Goal: Task Accomplishment & Management: Manage account settings

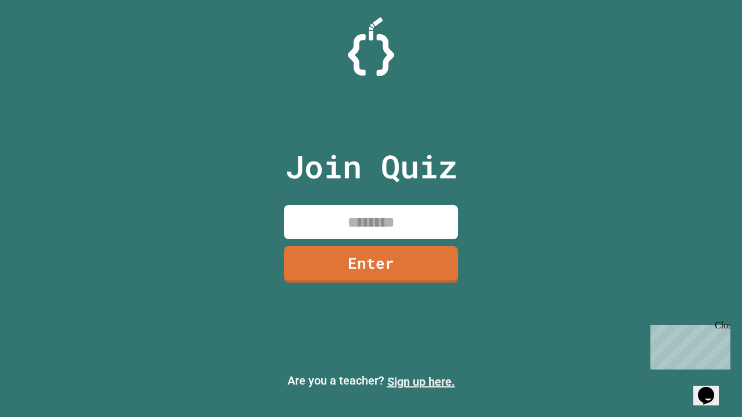
click at [421, 382] on link "Sign up here." at bounding box center [421, 382] width 68 height 14
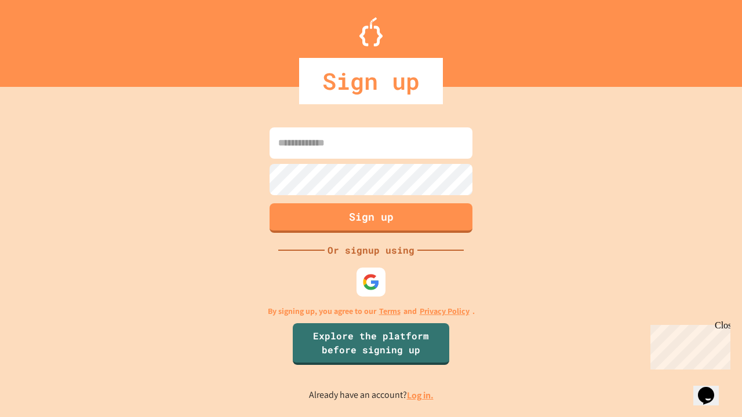
click at [421, 395] on link "Log in." at bounding box center [420, 395] width 27 height 12
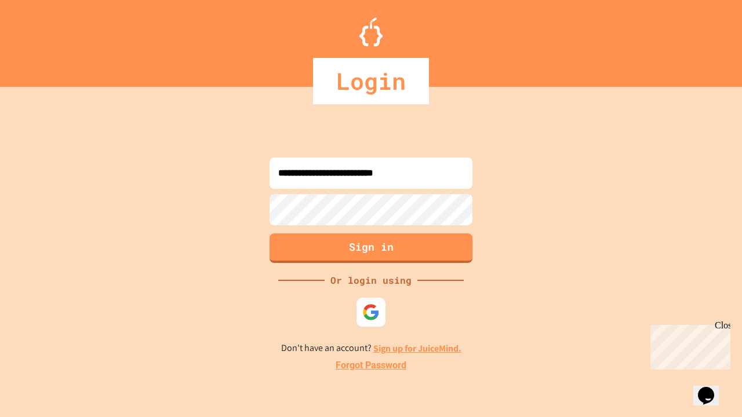
type input "**********"
